Goal: Task Accomplishment & Management: Manage account settings

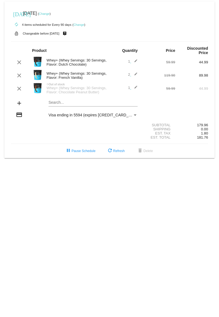
click at [81, 25] on link "Change" at bounding box center [79, 24] width 11 height 3
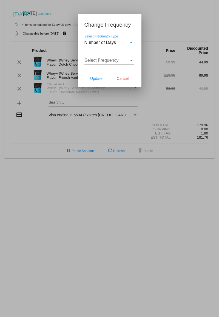
click at [133, 42] on div "Select Frequency Type" at bounding box center [131, 42] width 5 height 5
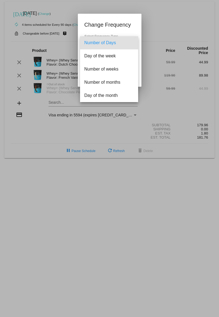
click at [192, 9] on div at bounding box center [109, 158] width 219 height 317
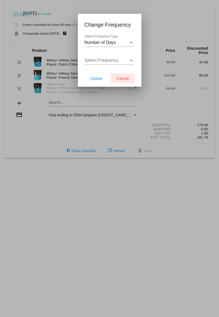
click at [120, 79] on span "Cancel" at bounding box center [123, 78] width 12 height 4
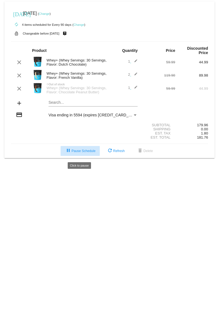
click at [87, 153] on span "pause Pause Schedule" at bounding box center [80, 151] width 30 height 4
click at [50, 15] on link "Change" at bounding box center [44, 13] width 11 height 3
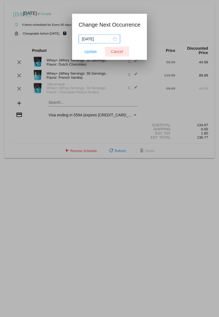
click at [116, 41] on span "Cancel" at bounding box center [117, 51] width 12 height 4
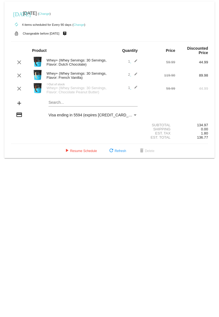
click at [78, 25] on link "Change" at bounding box center [79, 24] width 11 height 3
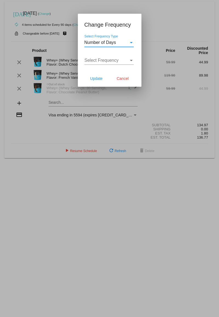
click at [131, 41] on div "Select Frequency" at bounding box center [131, 60] width 5 height 5
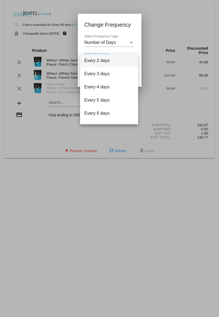
click at [131, 23] on div at bounding box center [109, 158] width 219 height 317
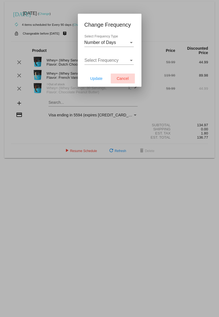
click at [128, 41] on button "Cancel" at bounding box center [123, 79] width 24 height 10
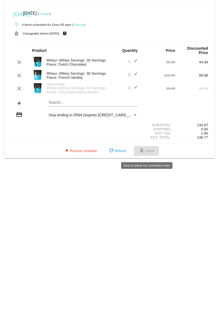
click at [148, 41] on span "delete Delete" at bounding box center [147, 151] width 16 height 4
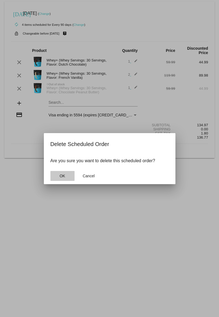
click at [68, 41] on button "OK" at bounding box center [63, 176] width 24 height 10
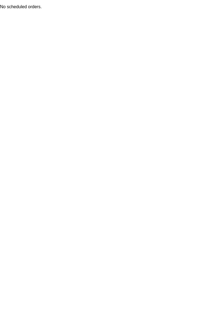
click at [75, 41] on body "No scheduled orders. Scheduled order deleted! Scheduled order deleted! Delete S…" at bounding box center [109, 158] width 219 height 317
